Goal: Find specific page/section: Find specific page/section

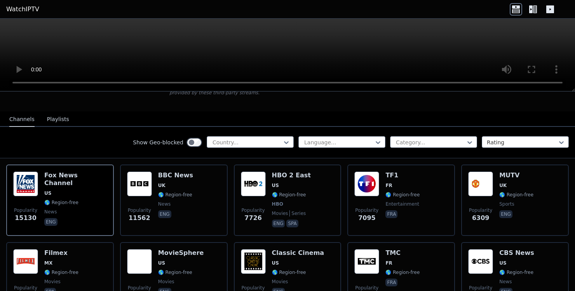
scroll to position [73, 0]
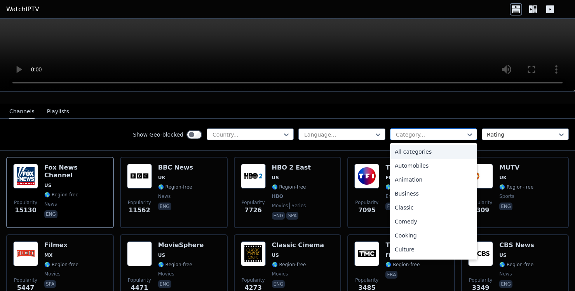
click at [439, 136] on div at bounding box center [430, 135] width 71 height 8
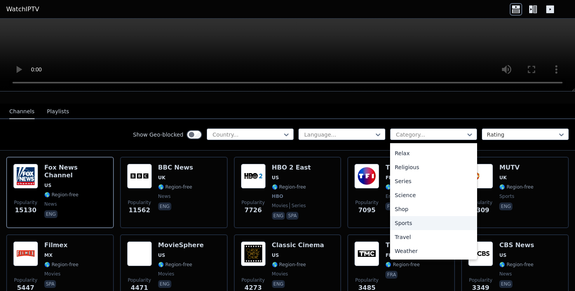
click at [422, 219] on div "Sports" at bounding box center [433, 223] width 87 height 14
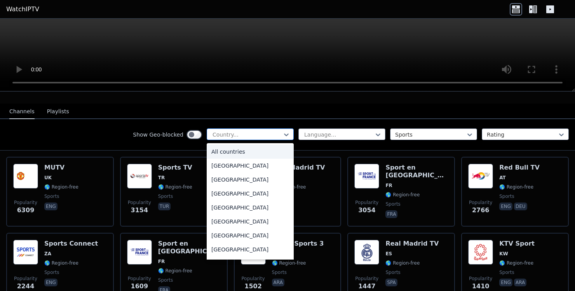
click at [273, 129] on div "Country..." at bounding box center [250, 135] width 87 height 12
type input "***"
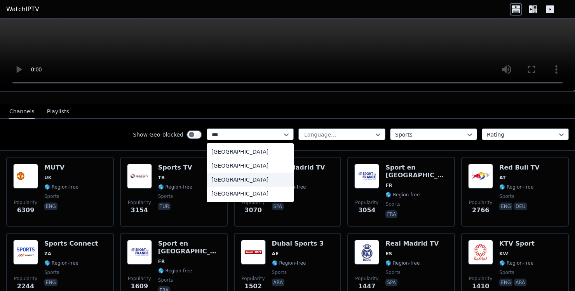
click at [254, 178] on div "[GEOGRAPHIC_DATA]" at bounding box center [250, 180] width 87 height 14
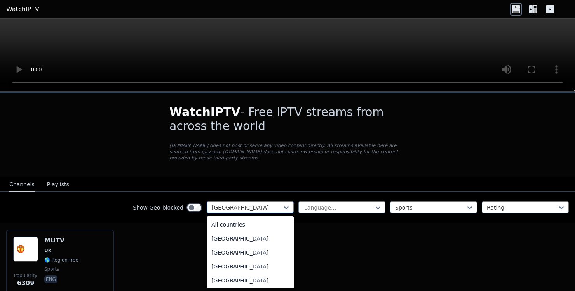
click at [273, 205] on div at bounding box center [247, 208] width 71 height 8
click at [243, 223] on div "All countries" at bounding box center [250, 225] width 87 height 14
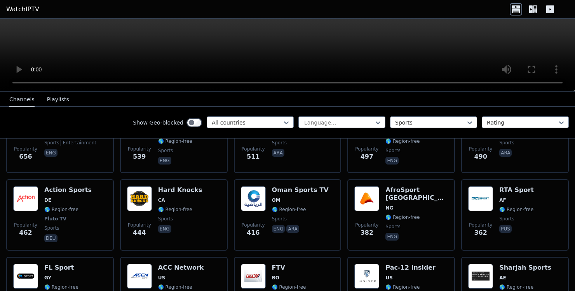
scroll to position [730, 0]
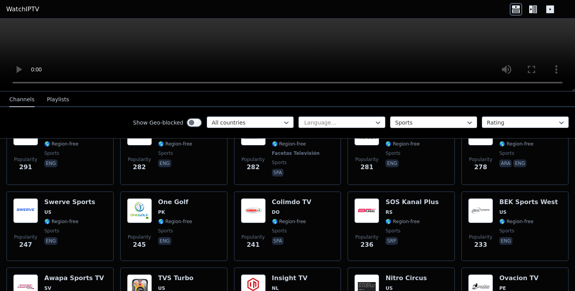
click at [401, 121] on div at bounding box center [430, 123] width 71 height 8
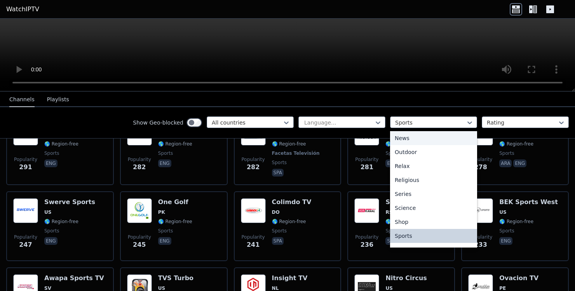
scroll to position [0, 0]
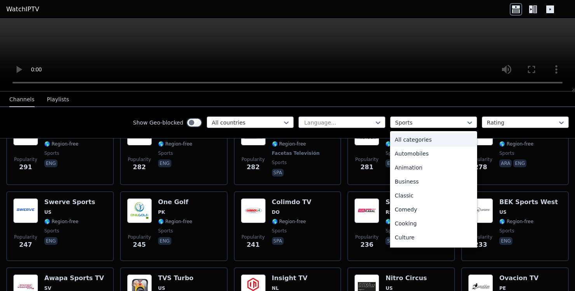
click at [406, 137] on div "All categories" at bounding box center [433, 140] width 87 height 14
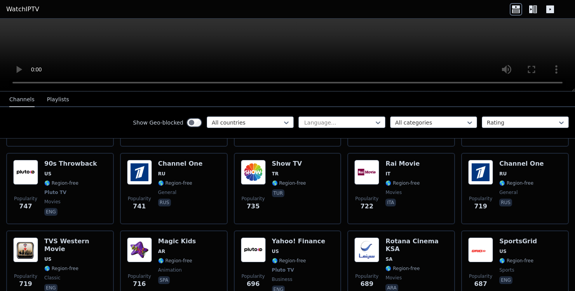
scroll to position [49, 0]
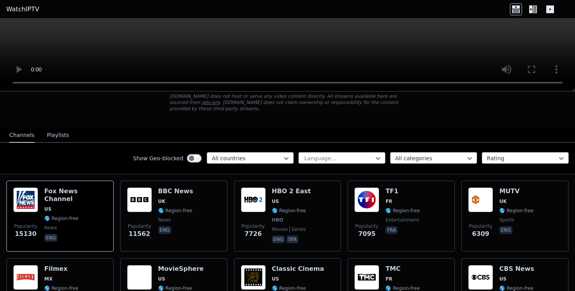
click at [52, 134] on button "Playlists" at bounding box center [58, 135] width 22 height 15
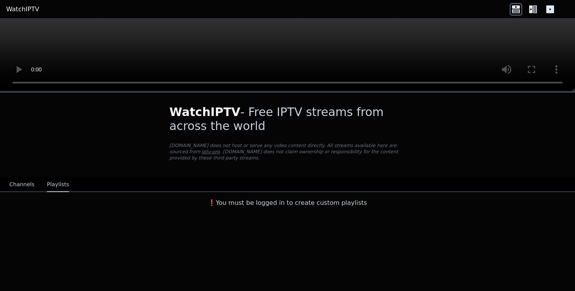
scroll to position [0, 0]
click at [16, 184] on button "Channels" at bounding box center [21, 184] width 25 height 15
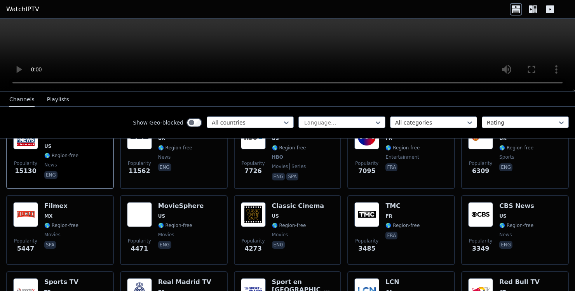
scroll to position [97, 0]
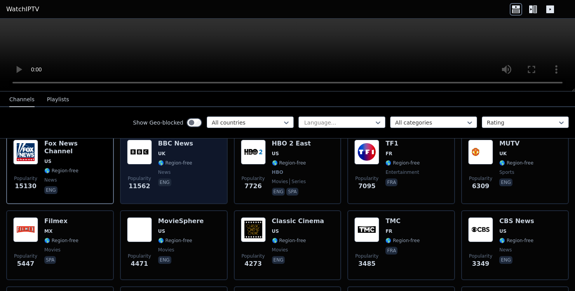
click at [173, 163] on span "🌎 Region-free" at bounding box center [175, 163] width 34 height 6
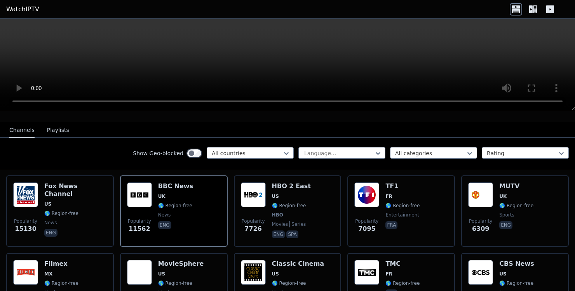
scroll to position [65, 0]
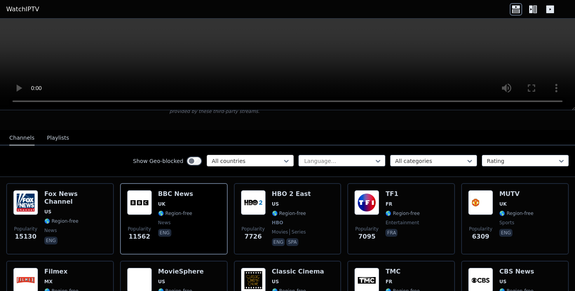
click at [240, 165] on div at bounding box center [247, 161] width 71 height 8
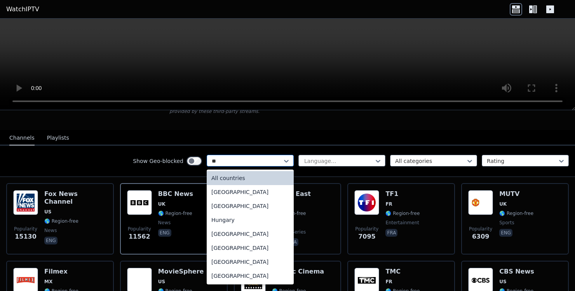
type input "***"
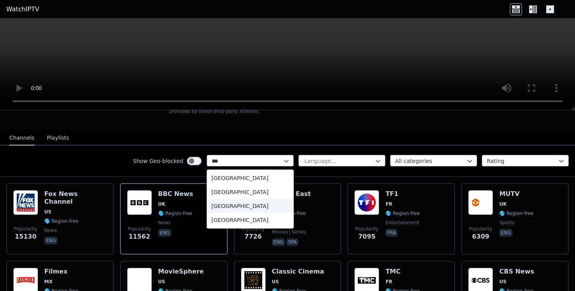
click at [242, 209] on div "[GEOGRAPHIC_DATA]" at bounding box center [250, 206] width 87 height 14
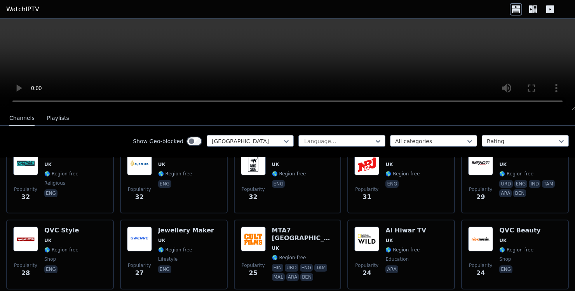
scroll to position [1127, 0]
